Goal: Task Accomplishment & Management: Manage account settings

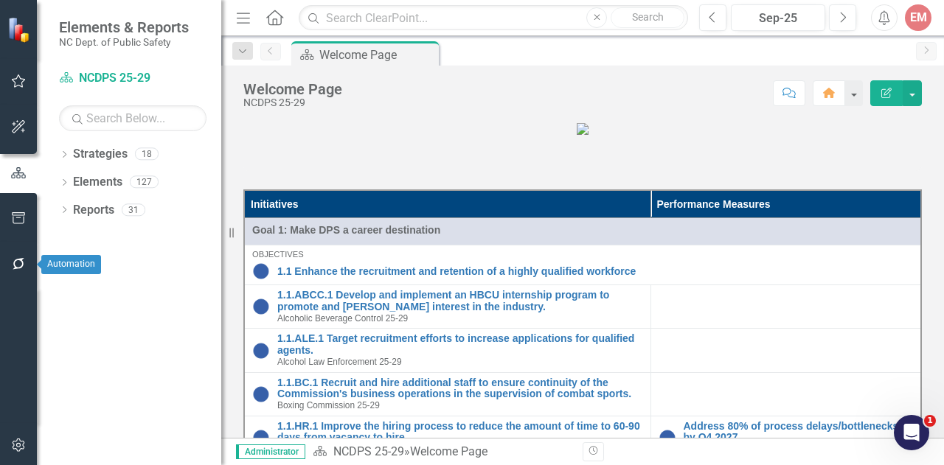
click at [21, 261] on icon "button" at bounding box center [18, 264] width 15 height 12
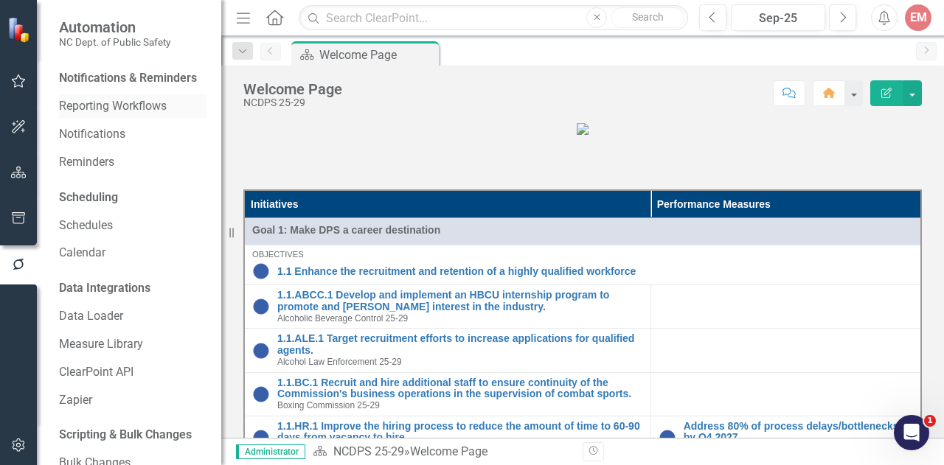
click at [119, 115] on link "Reporting Workflows" at bounding box center [132, 106] width 147 height 17
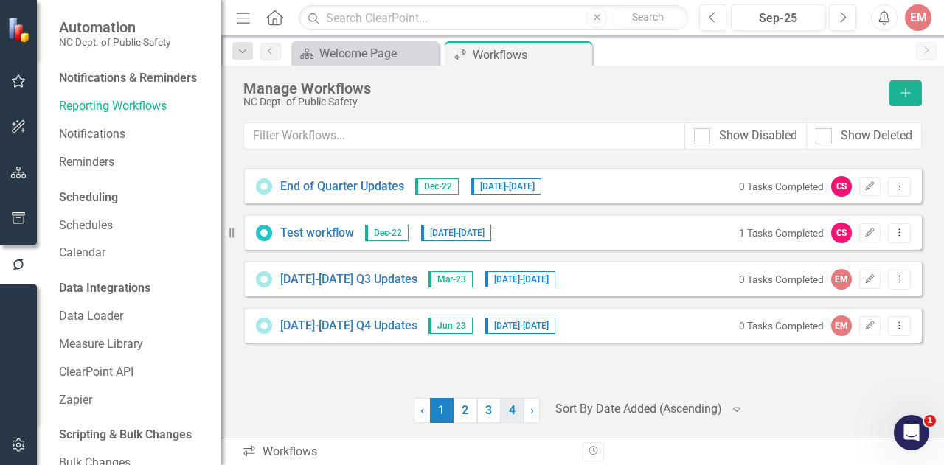
click at [505, 414] on link "4" at bounding box center [513, 410] width 24 height 25
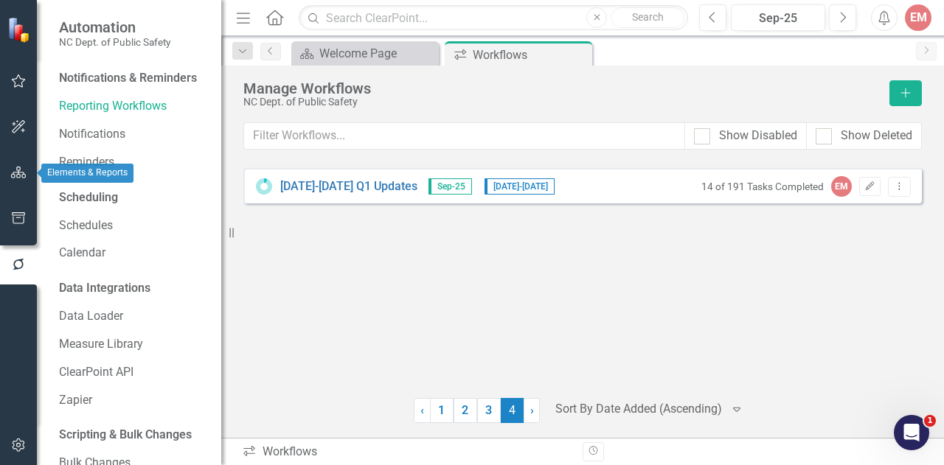
click at [13, 161] on button "button" at bounding box center [18, 173] width 33 height 31
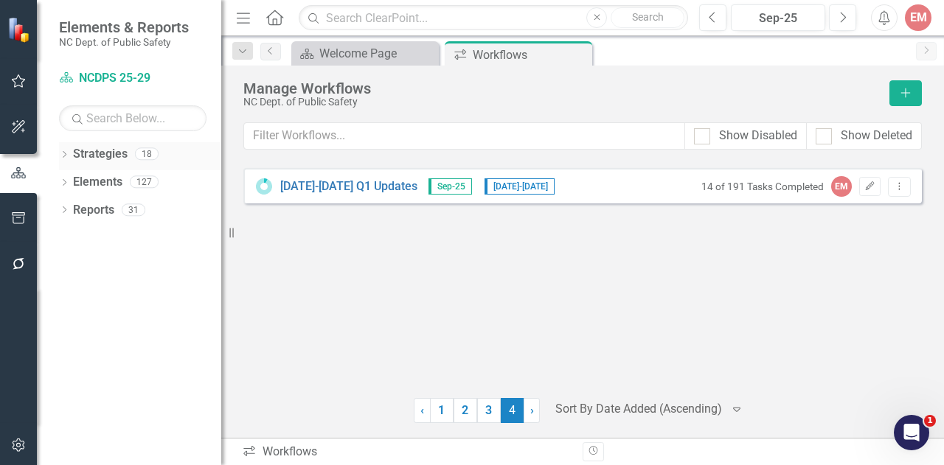
click at [66, 152] on icon "Dropdown" at bounding box center [64, 156] width 10 height 8
click at [74, 177] on icon "Dropdown" at bounding box center [71, 181] width 11 height 9
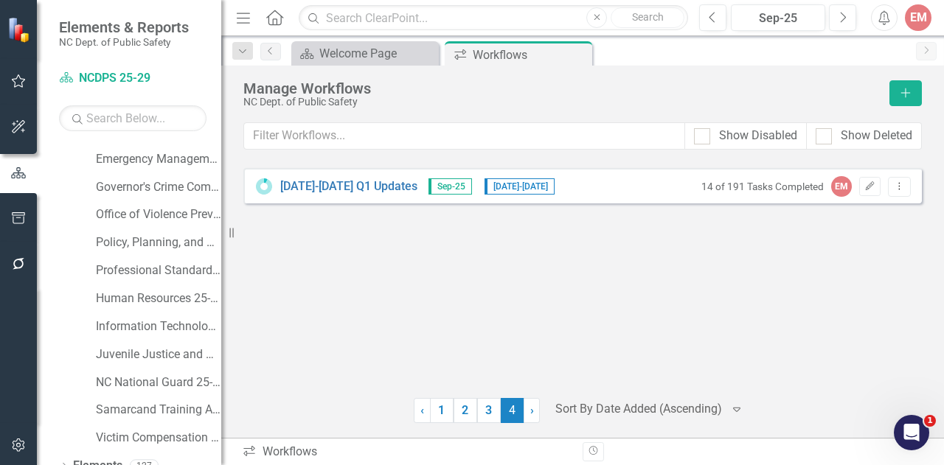
scroll to position [262, 0]
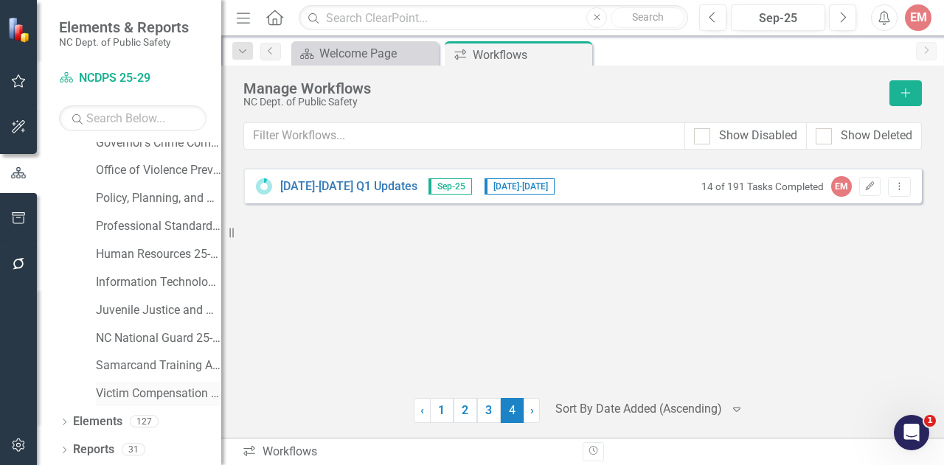
click at [142, 399] on link "Victim Compensation Services 25-29" at bounding box center [158, 394] width 125 height 17
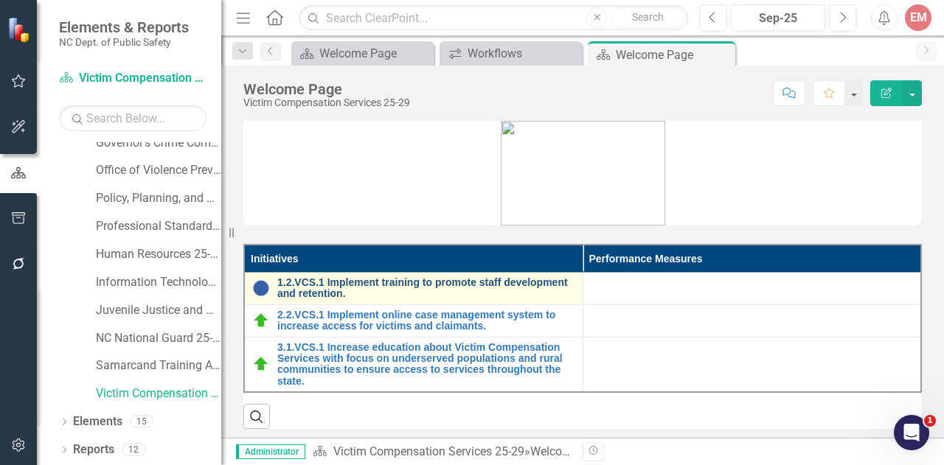
click at [335, 287] on link "1.2.VCS.1 Implement training to promote staff development and retention." at bounding box center [426, 288] width 298 height 23
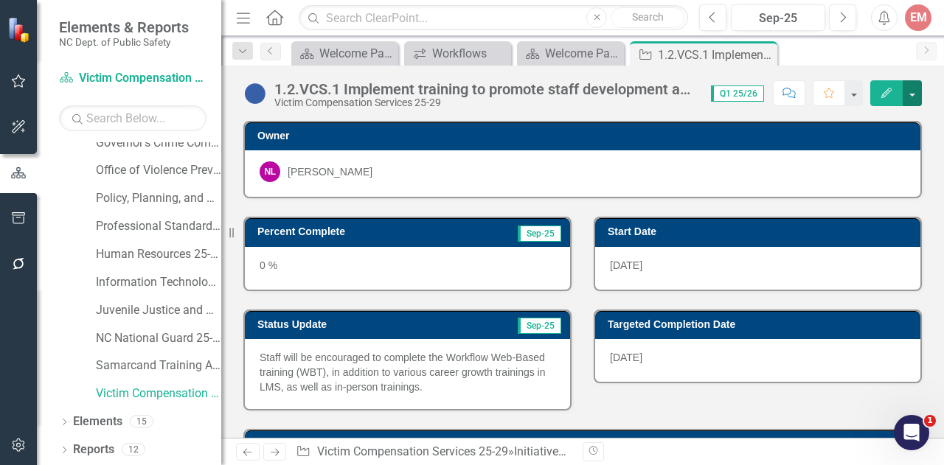
click at [906, 91] on button "button" at bounding box center [911, 93] width 19 height 26
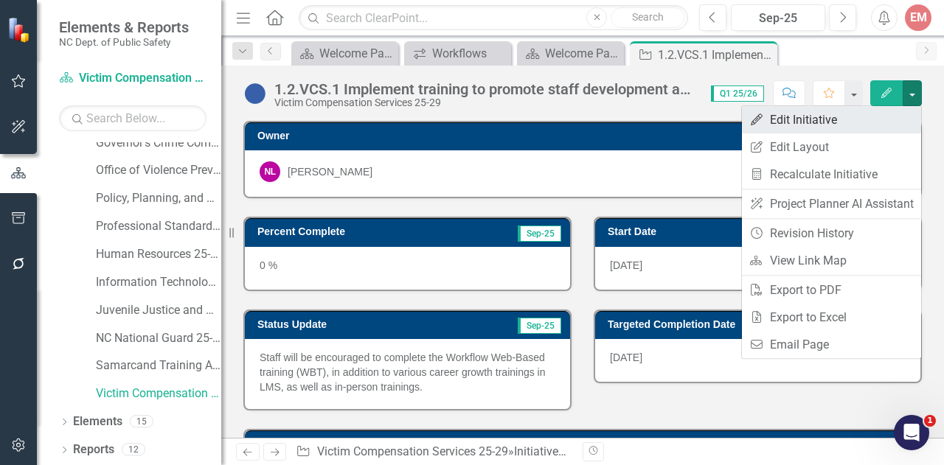
click at [811, 128] on link "Edit Edit Initiative" at bounding box center [831, 119] width 179 height 27
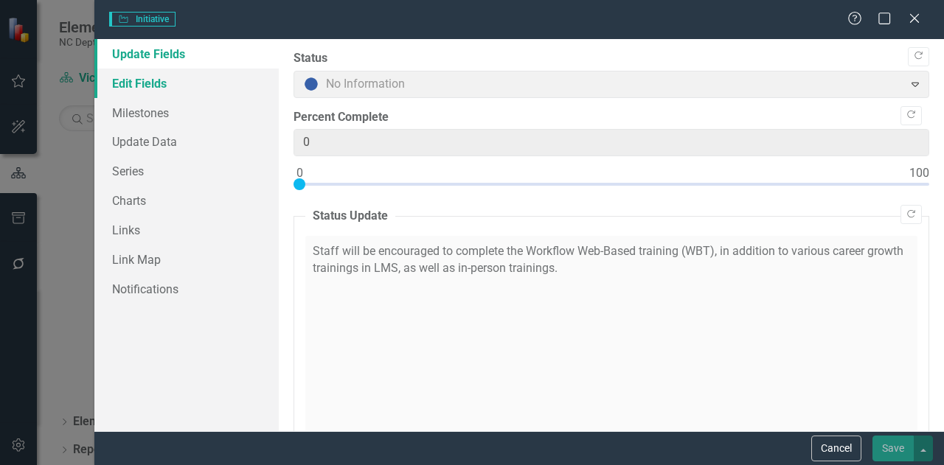
type input "0"
click at [140, 72] on link "Edit Fields" at bounding box center [186, 83] width 184 height 29
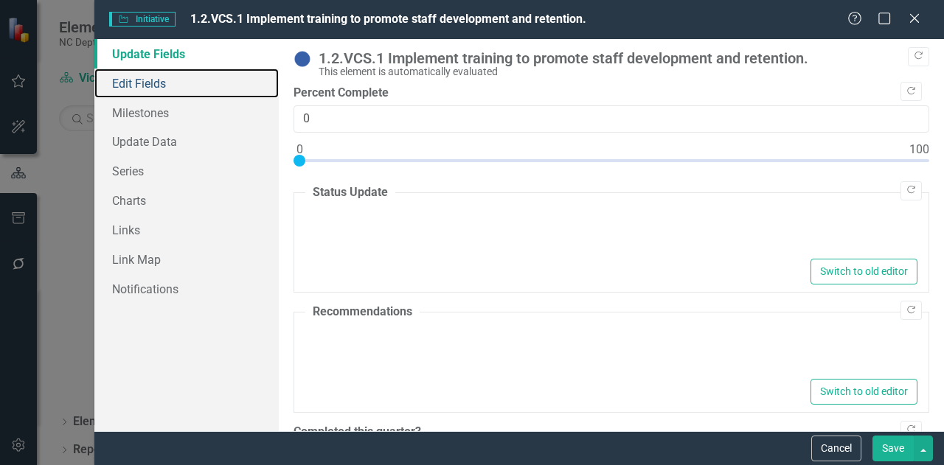
type textarea "<p>Staff will be encouraged to complete the Workflow Web-Based training (WBT), …"
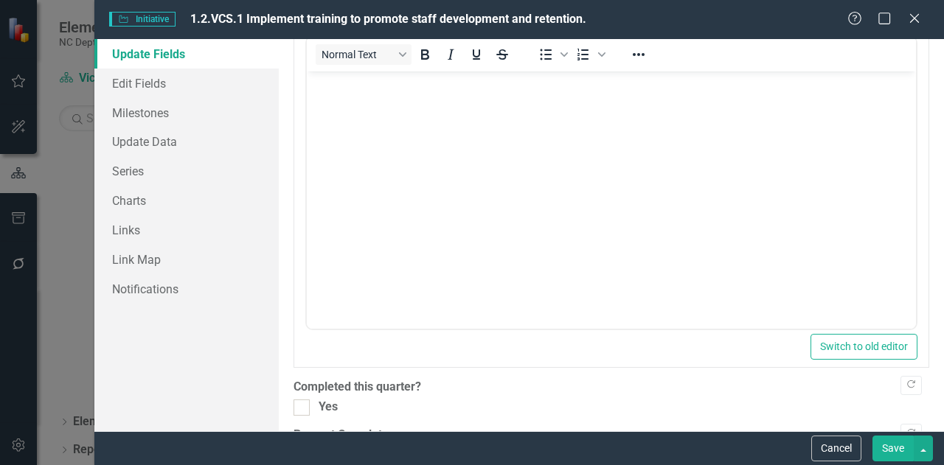
scroll to position [652, 0]
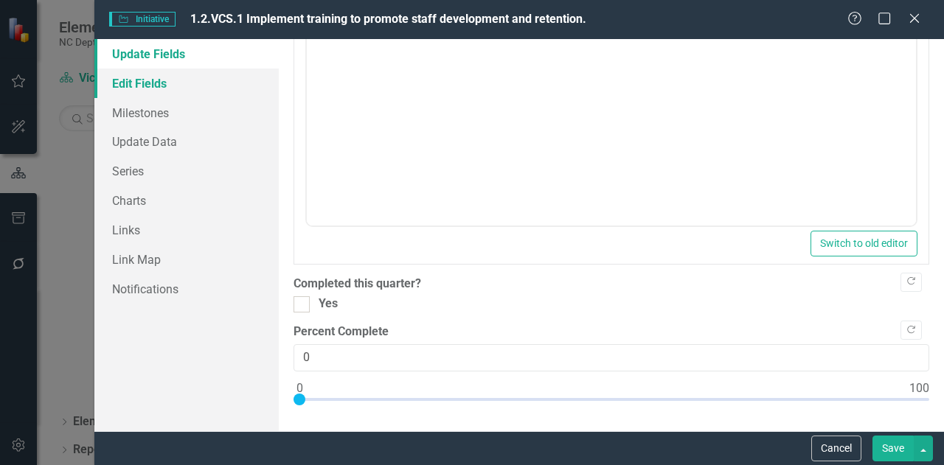
click at [161, 89] on link "Edit Fields" at bounding box center [186, 83] width 184 height 29
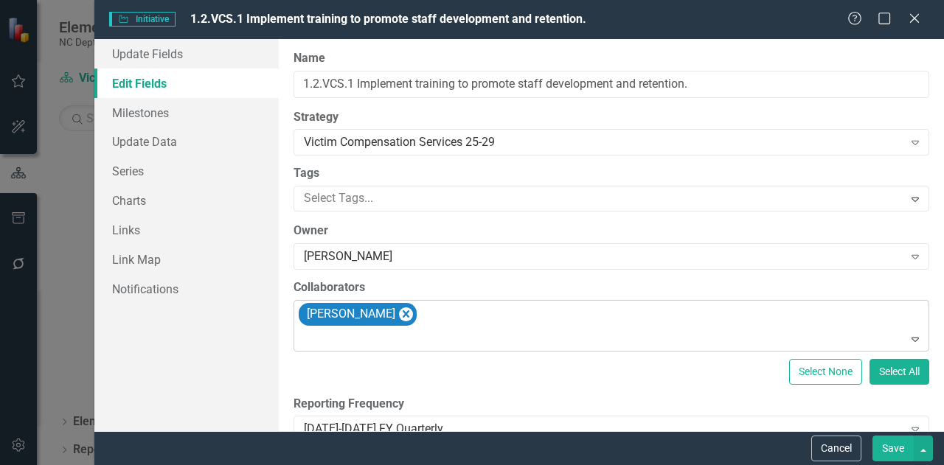
click at [574, 318] on div "[PERSON_NAME]" at bounding box center [612, 326] width 632 height 50
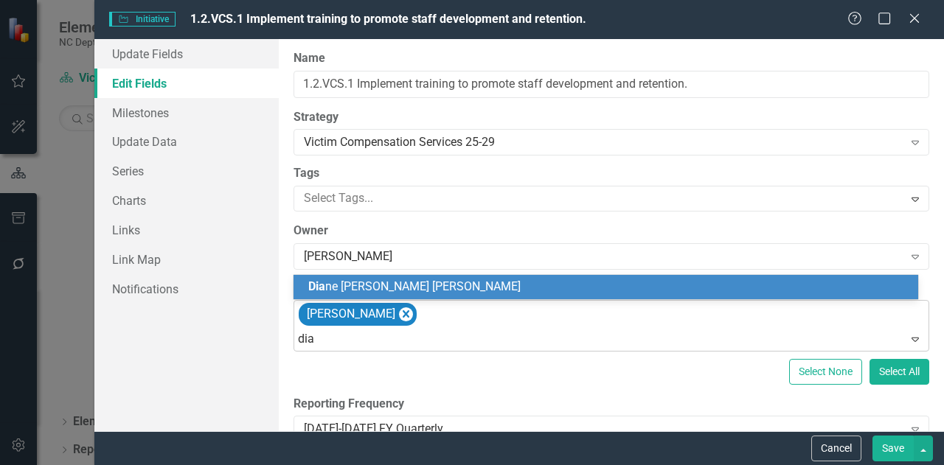
type input "[PERSON_NAME]"
click at [486, 296] on div "[PERSON_NAME] [PERSON_NAME]" at bounding box center [605, 287] width 624 height 24
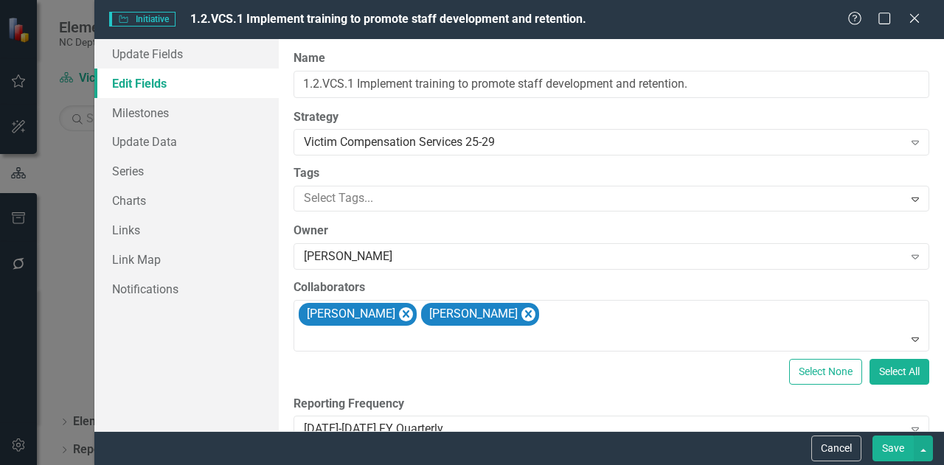
click at [896, 452] on button "Save" at bounding box center [892, 449] width 41 height 26
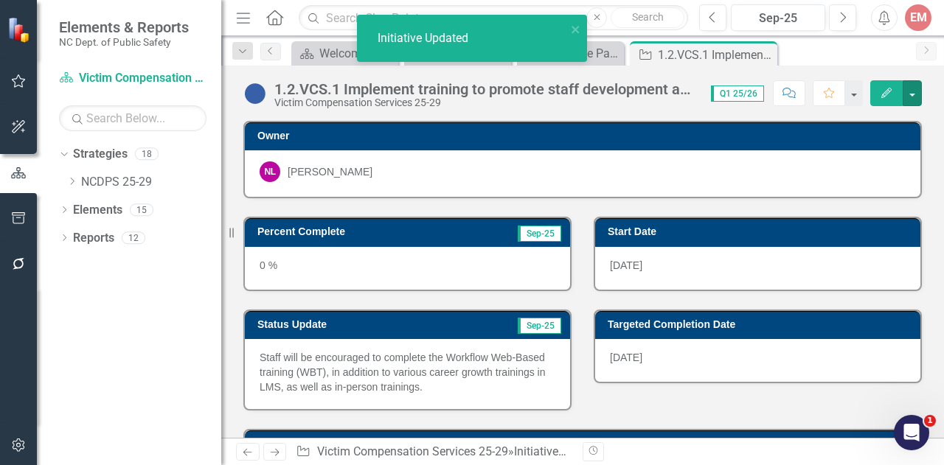
scroll to position [0, 0]
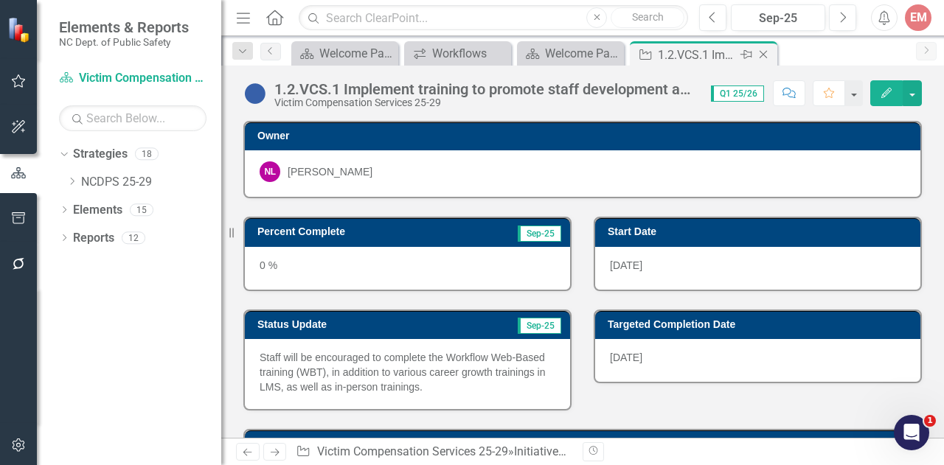
click at [762, 52] on icon at bounding box center [763, 55] width 8 height 8
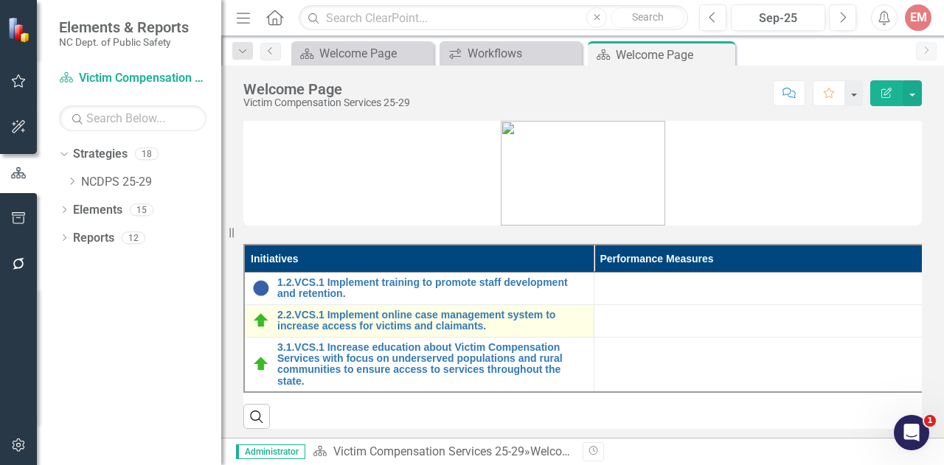
click at [322, 307] on td "2.2.VCS.1 Implement online case management system to increase access for victim…" at bounding box center [418, 320] width 349 height 32
click at [321, 315] on link "2.2.VCS.1 Implement online case management system to increase access for victim…" at bounding box center [431, 321] width 309 height 23
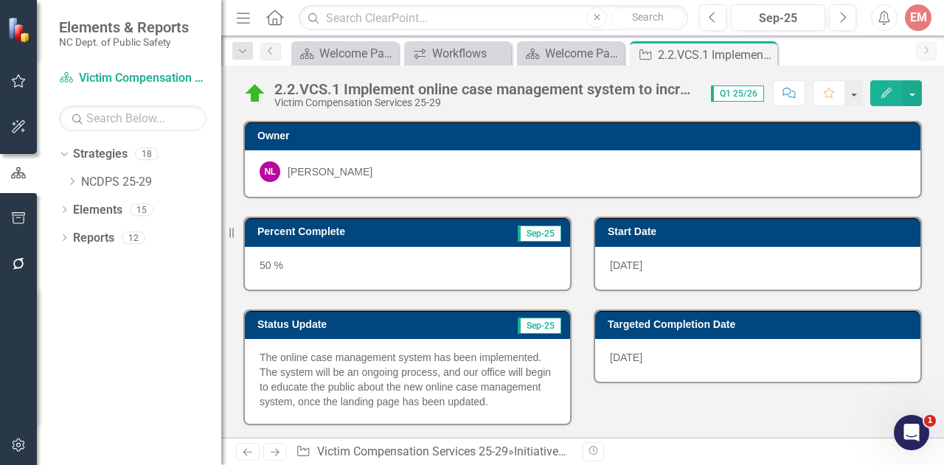
click at [888, 93] on icon "button" at bounding box center [886, 93] width 10 height 10
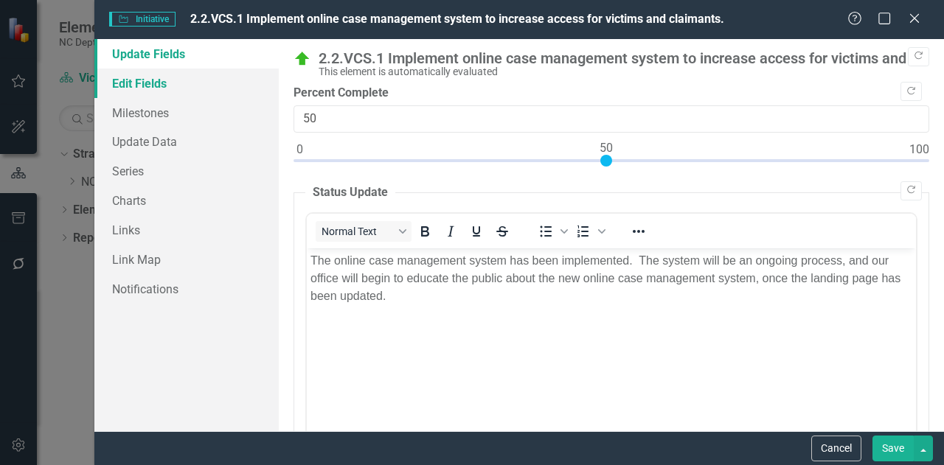
click at [156, 88] on link "Edit Fields" at bounding box center [186, 83] width 184 height 29
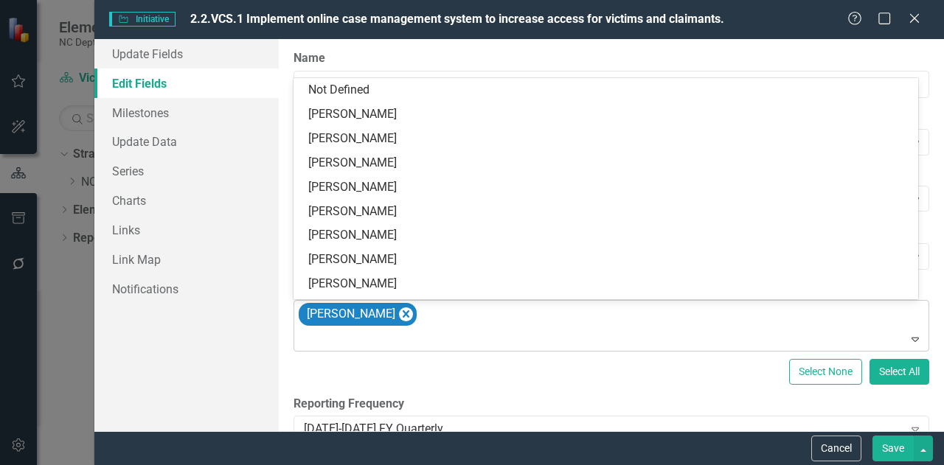
click at [463, 315] on div "[PERSON_NAME]" at bounding box center [612, 326] width 632 height 50
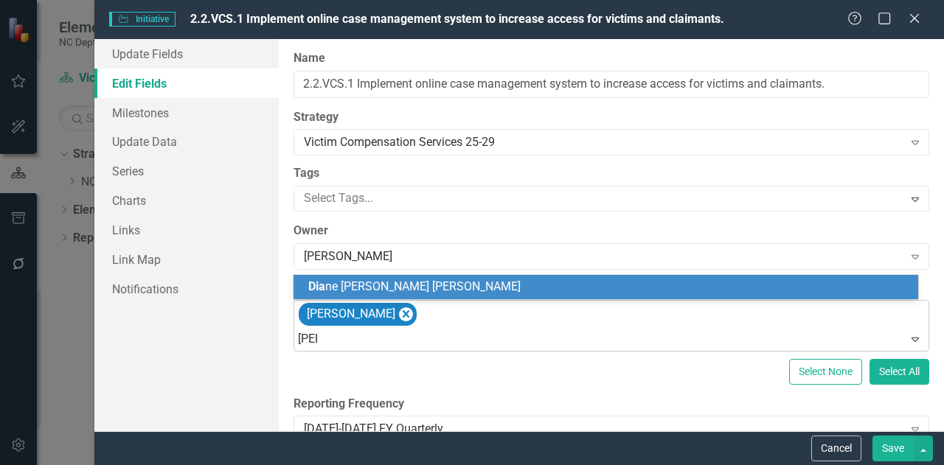
type input "[PERSON_NAME]"
click at [414, 290] on span "[PERSON_NAME]" at bounding box center [442, 286] width 269 height 14
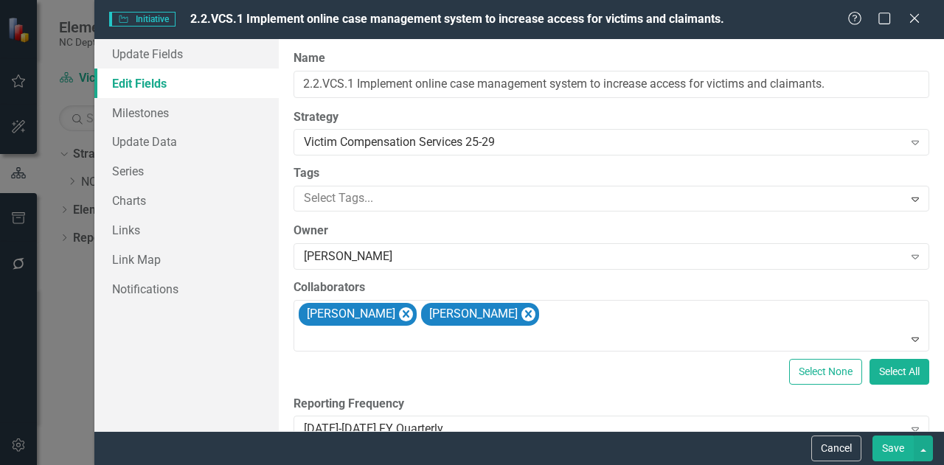
click at [896, 452] on button "Save" at bounding box center [892, 449] width 41 height 26
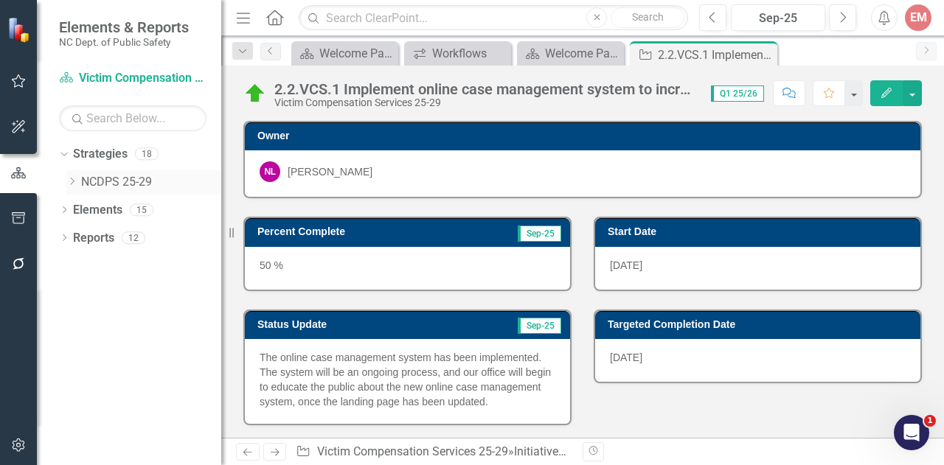
click at [78, 184] on div "Dropdown" at bounding box center [73, 182] width 15 height 13
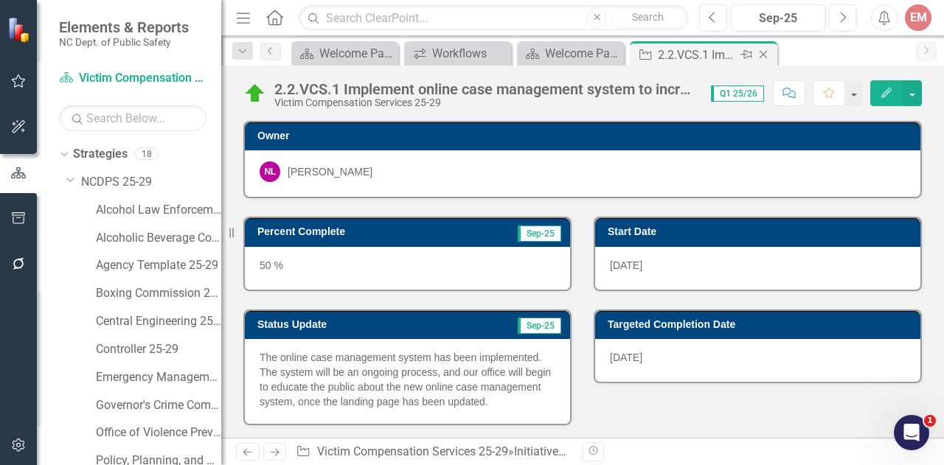
click at [764, 55] on icon at bounding box center [763, 55] width 8 height 8
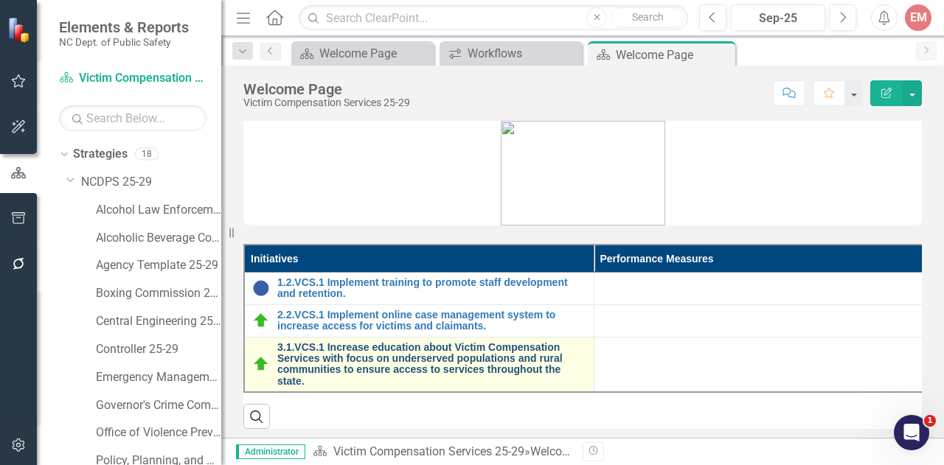
click at [327, 349] on link "3.1.VCS.1 Increase education about Victim Compensation Services with focus on u…" at bounding box center [431, 365] width 309 height 46
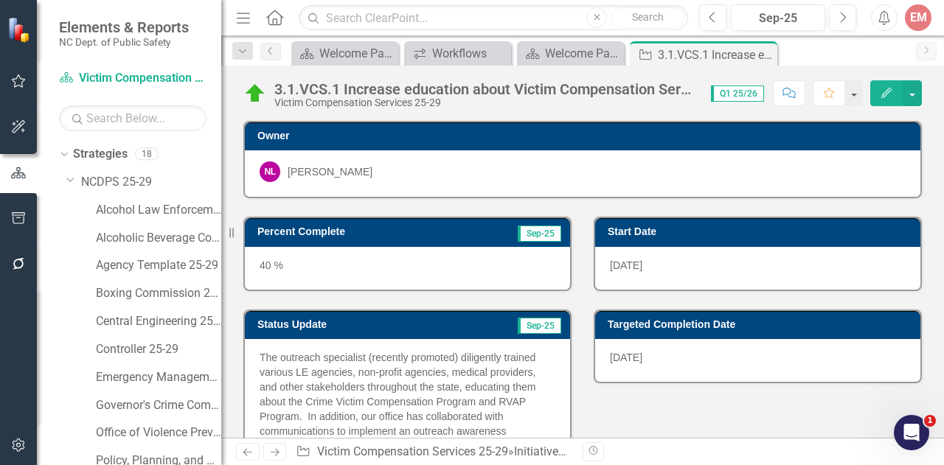
click at [888, 94] on icon "Edit" at bounding box center [886, 93] width 13 height 10
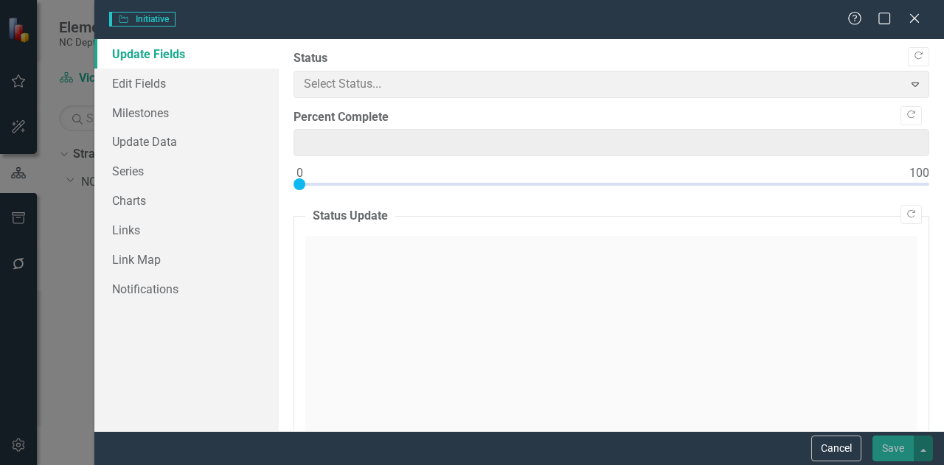
type input "40"
type input "0"
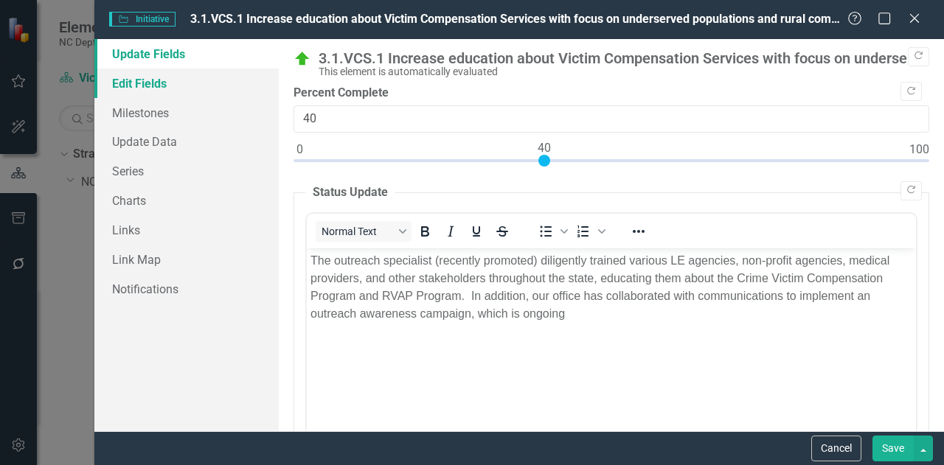
click at [153, 82] on link "Edit Fields" at bounding box center [186, 83] width 184 height 29
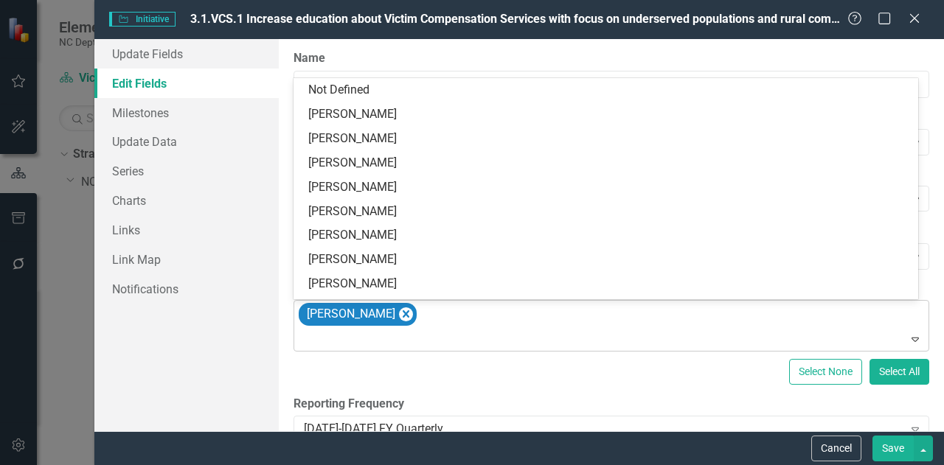
click at [491, 322] on div "[PERSON_NAME]" at bounding box center [612, 326] width 632 height 50
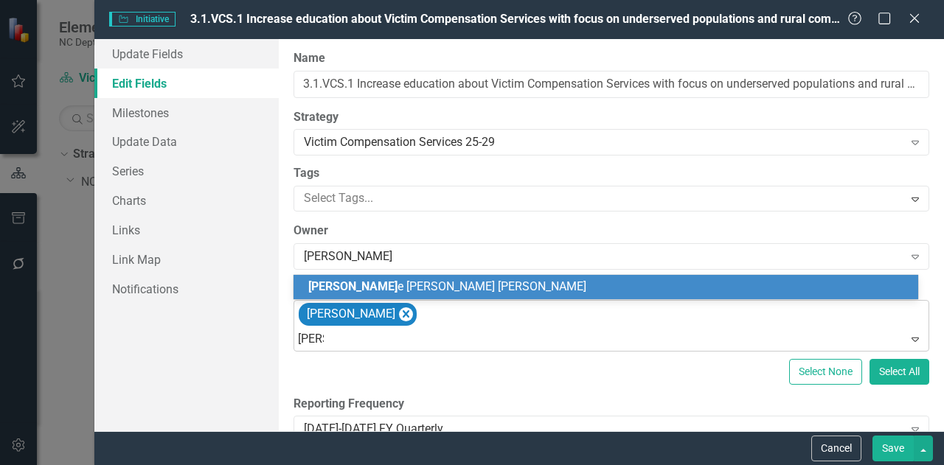
type input "[PERSON_NAME]"
click at [380, 291] on span "[PERSON_NAME]" at bounding box center [442, 286] width 269 height 14
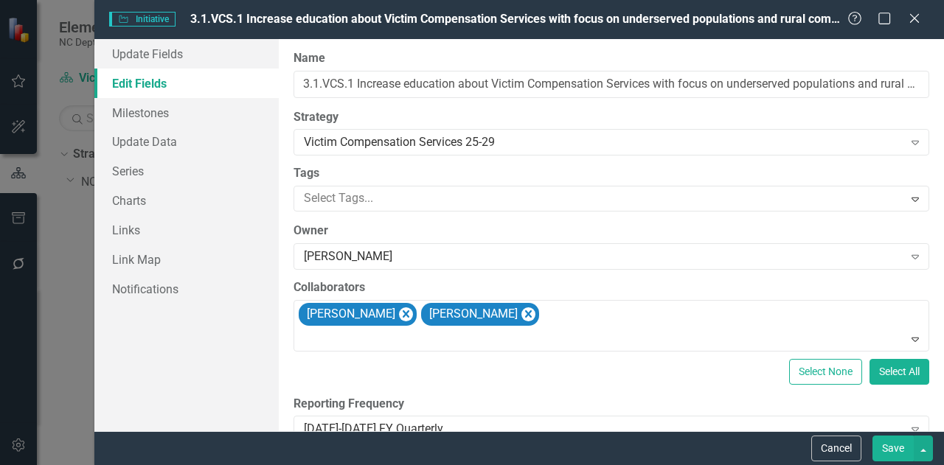
click at [882, 440] on button "Save" at bounding box center [892, 449] width 41 height 26
